Goal: Navigation & Orientation: Understand site structure

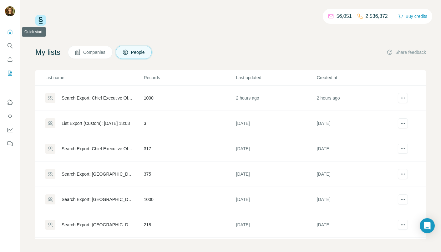
click at [9, 31] on icon "Quick start" at bounding box center [10, 32] width 6 height 6
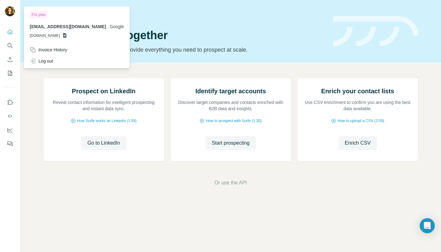
click at [8, 12] on img at bounding box center [10, 11] width 10 height 10
click at [13, 113] on icon "Use Surfe API" at bounding box center [10, 116] width 6 height 6
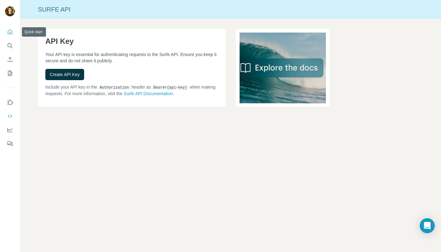
click at [13, 31] on icon "Quick start" at bounding box center [10, 32] width 6 height 6
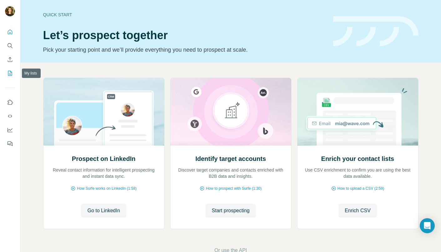
click at [8, 73] on icon "My lists" at bounding box center [10, 73] width 6 height 6
click at [9, 128] on icon "Dashboard" at bounding box center [10, 130] width 6 height 6
